Goal: Navigation & Orientation: Find specific page/section

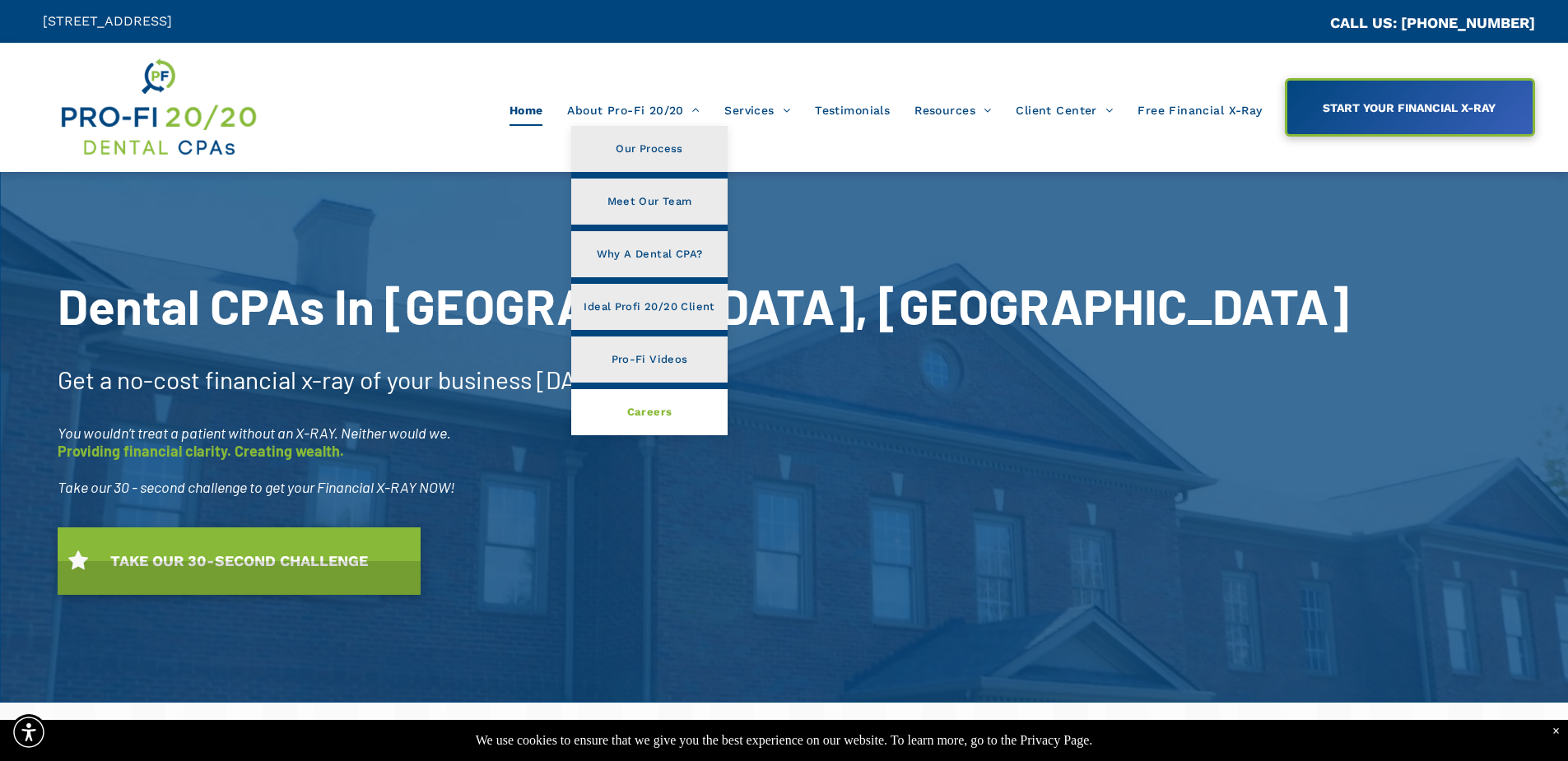
click at [652, 410] on span "Careers" at bounding box center [649, 412] width 45 height 21
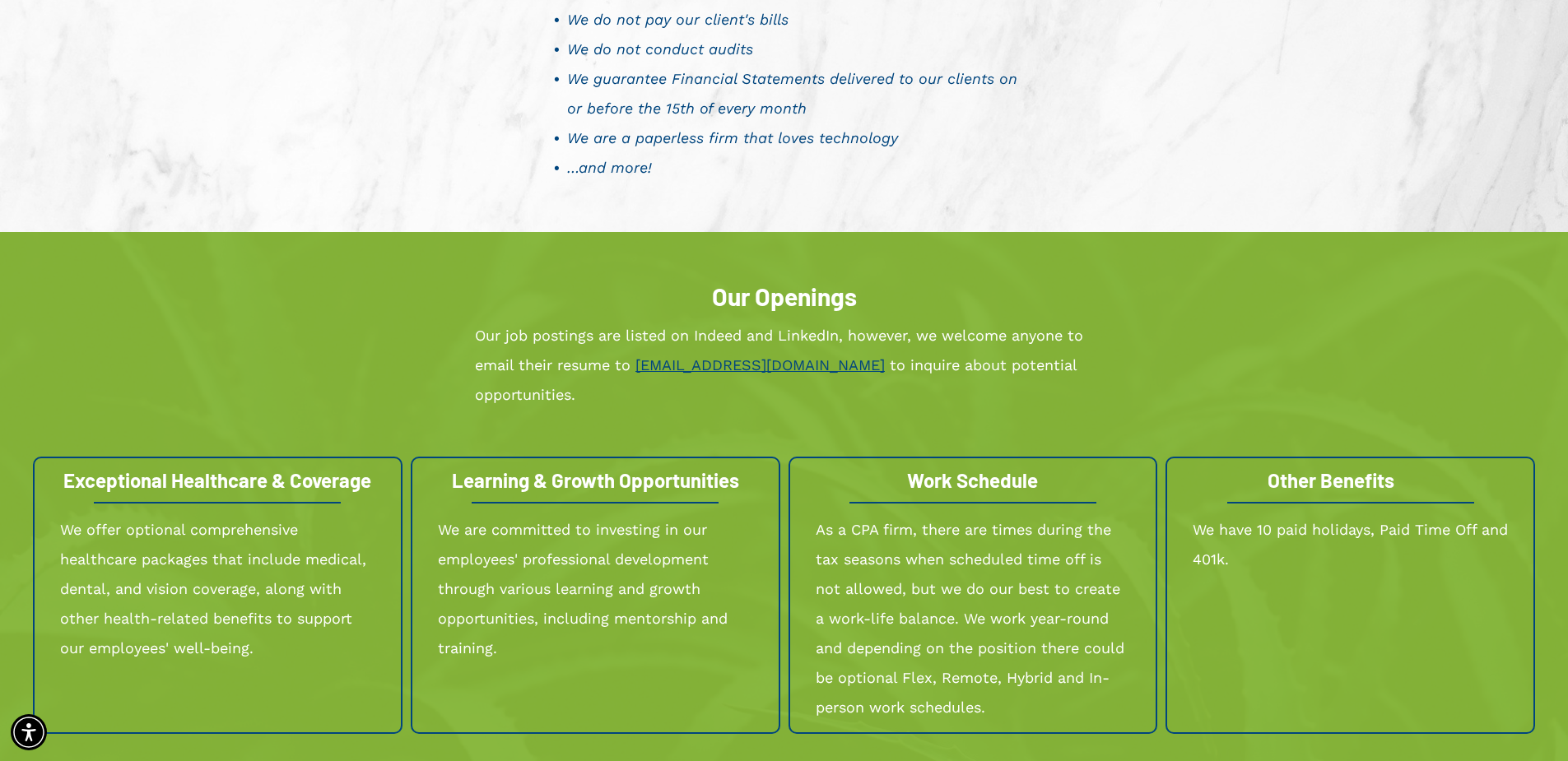
scroll to position [1480, 0]
